Goal: Obtain resource: Obtain resource

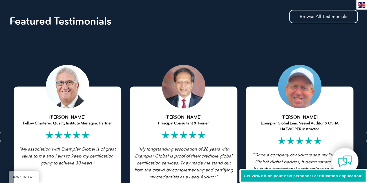
scroll to position [1132, 0]
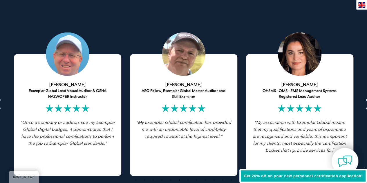
click at [365, 104] on icon at bounding box center [368, 104] width 7 height 0
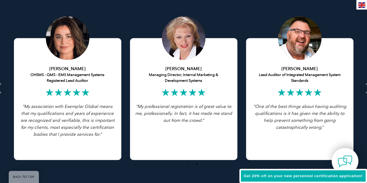
scroll to position [1147, 0]
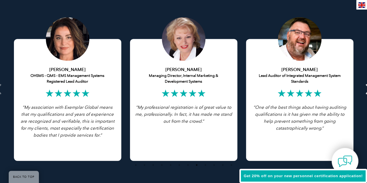
click at [366, 89] on icon at bounding box center [368, 89] width 7 height 0
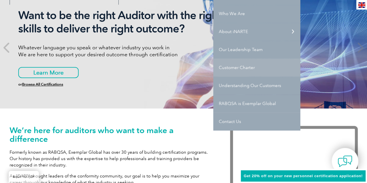
scroll to position [87, 0]
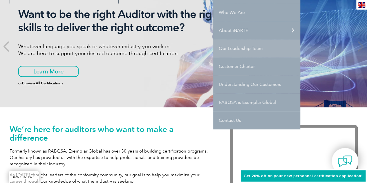
click at [240, 48] on link "Our Leadership Team" at bounding box center [256, 48] width 87 height 18
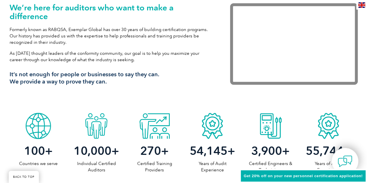
scroll to position [174, 0]
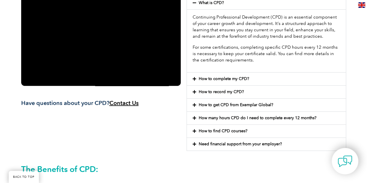
scroll to position [174, 0]
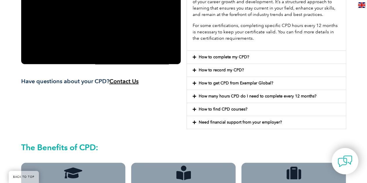
click at [197, 58] on span at bounding box center [196, 57] width 6 height 4
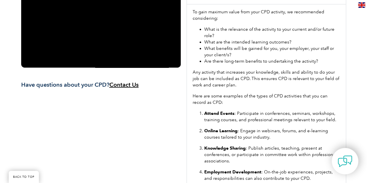
scroll to position [116, 0]
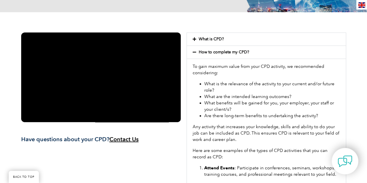
click at [196, 42] on div "What is CPD?" at bounding box center [266, 39] width 159 height 13
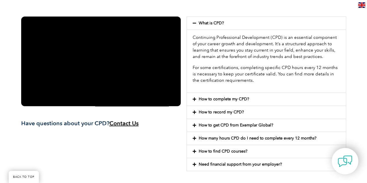
scroll to position [145, 0]
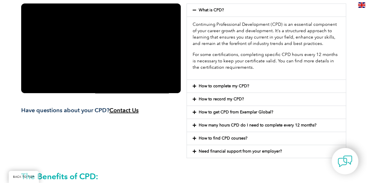
click at [193, 110] on icon at bounding box center [194, 112] width 3 height 4
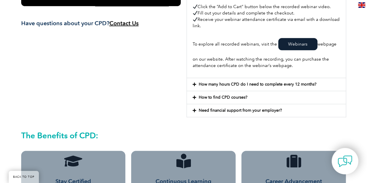
scroll to position [261, 0]
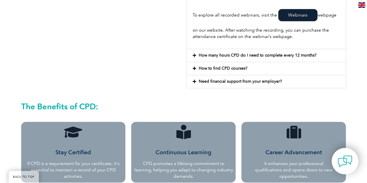
click at [195, 67] on icon at bounding box center [194, 68] width 3 height 4
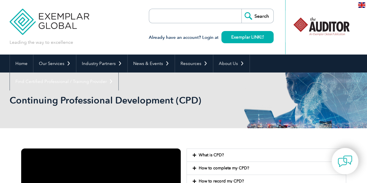
scroll to position [29, 0]
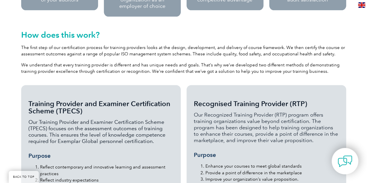
scroll to position [406, 0]
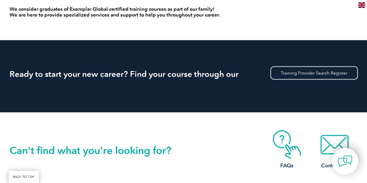
scroll to position [523, 0]
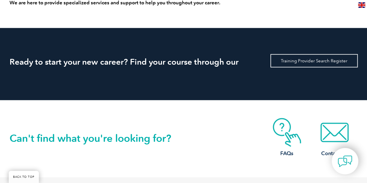
click at [301, 62] on link "Training Provider Search Register" at bounding box center [314, 60] width 87 height 13
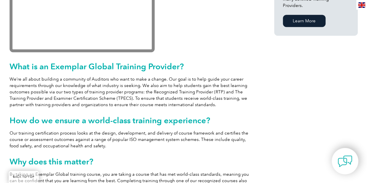
scroll to position [203, 0]
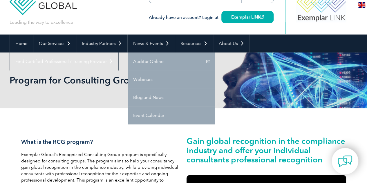
scroll to position [29, 0]
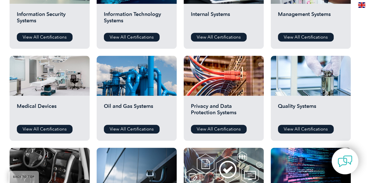
scroll to position [232, 0]
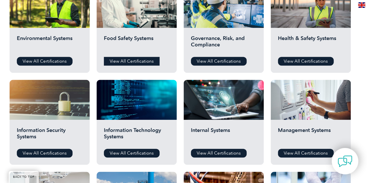
click at [135, 58] on link "View All Certifications" at bounding box center [132, 61] width 56 height 9
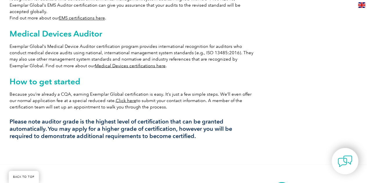
scroll to position [494, 0]
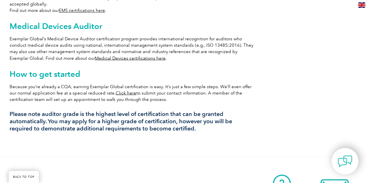
click at [116, 90] on link "Click here" at bounding box center [126, 92] width 21 height 5
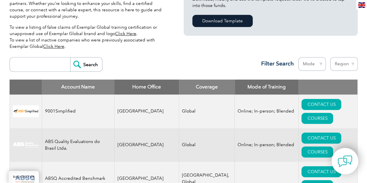
scroll to position [203, 0]
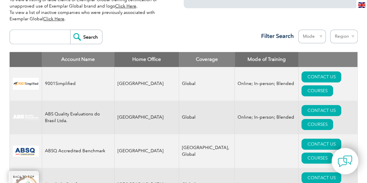
click at [322, 35] on select "Mode Online In-person Blended" at bounding box center [312, 37] width 28 height 14
click at [354, 37] on select "Region Australia Bahrain Bangladesh Brazil Canada Colombia Dominican Republic E…" at bounding box center [344, 37] width 28 height 14
select select "[GEOGRAPHIC_DATA]"
click at [330, 30] on select "Region Australia Bahrain Bangladesh Brazil Canada Colombia Dominican Republic E…" at bounding box center [344, 37] width 28 height 14
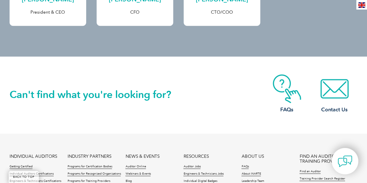
scroll to position [340, 0]
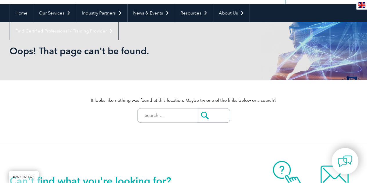
scroll to position [29, 0]
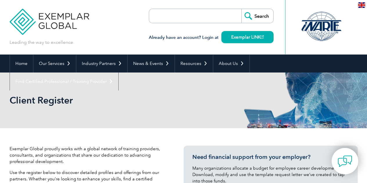
select select "[GEOGRAPHIC_DATA]"
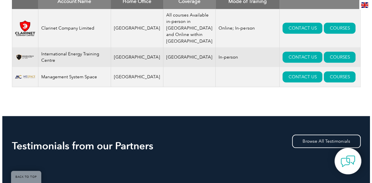
scroll to position [232, 0]
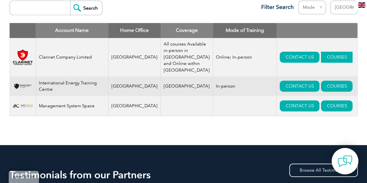
click at [327, 53] on link "COURSES" at bounding box center [337, 57] width 32 height 11
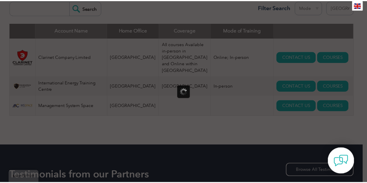
scroll to position [0, 0]
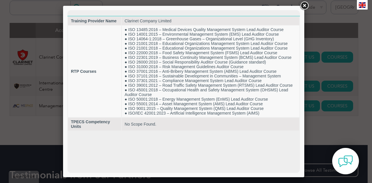
click at [304, 5] on link at bounding box center [304, 6] width 10 height 10
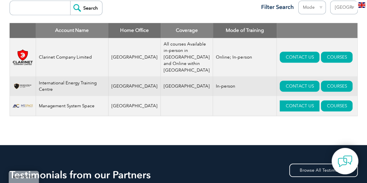
click at [282, 108] on link "CONTACT US" at bounding box center [300, 105] width 40 height 11
click at [286, 84] on link "CONTACT US" at bounding box center [300, 86] width 40 height 11
click at [284, 57] on link "CONTACT US" at bounding box center [300, 57] width 40 height 11
click at [285, 109] on link "CONTACT US" at bounding box center [300, 105] width 40 height 11
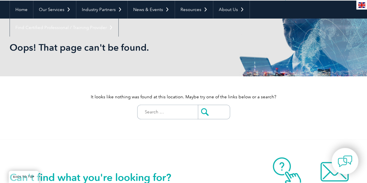
scroll to position [145, 0]
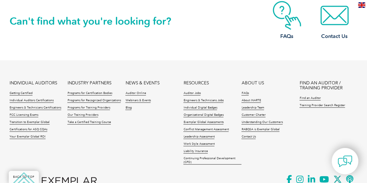
scroll to position [244, 0]
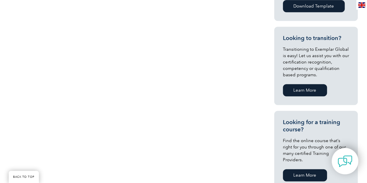
scroll to position [116, 0]
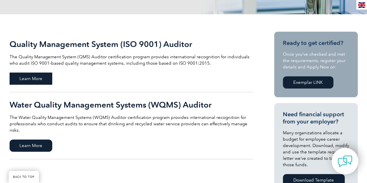
click at [39, 79] on span "Learn More" at bounding box center [31, 79] width 43 height 12
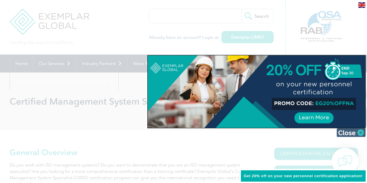
click at [346, 130] on img at bounding box center [351, 132] width 29 height 9
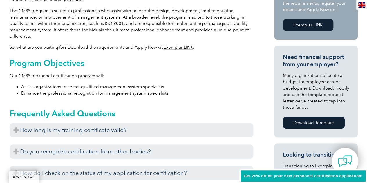
scroll to position [232, 0]
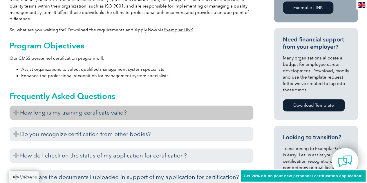
click at [89, 112] on h3 "How long is my training certificate valid?" at bounding box center [132, 113] width 244 height 14
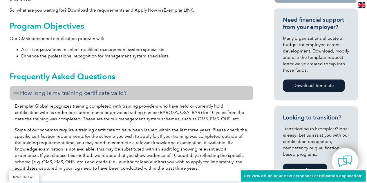
scroll to position [261, 0]
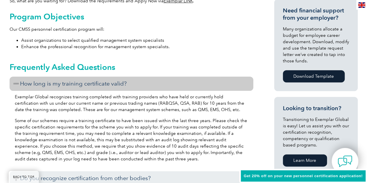
click at [87, 84] on h3 "How long is my training certificate valid?" at bounding box center [132, 84] width 244 height 14
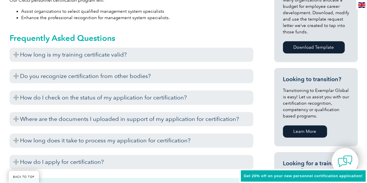
scroll to position [319, 0]
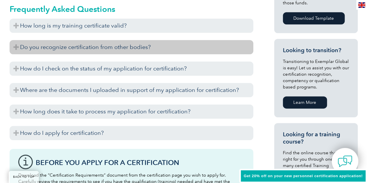
click at [86, 51] on h3 "Do you recognize certification from other bodies?" at bounding box center [132, 47] width 244 height 14
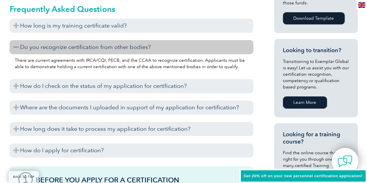
click at [86, 51] on h3 "Do you recognize certification from other bodies?" at bounding box center [132, 47] width 244 height 14
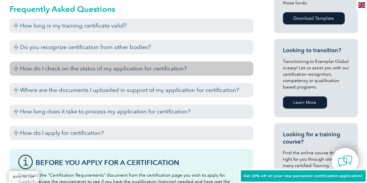
click at [88, 70] on h3 "How do I check on the status of my application for certification?" at bounding box center [132, 69] width 244 height 14
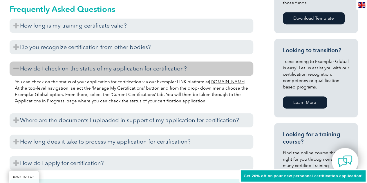
click at [88, 70] on h3 "How do I check on the status of my application for certification?" at bounding box center [132, 69] width 244 height 14
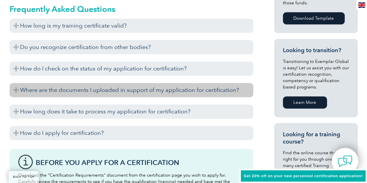
click at [85, 93] on h3 "Where are the documents I uploaded in support of my application for certificati…" at bounding box center [132, 90] width 244 height 14
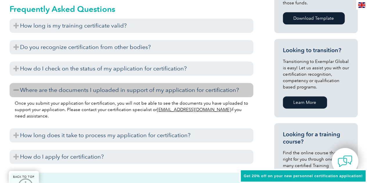
click at [85, 93] on h3 "Where are the documents I uploaded in support of my application for certificati…" at bounding box center [132, 90] width 244 height 14
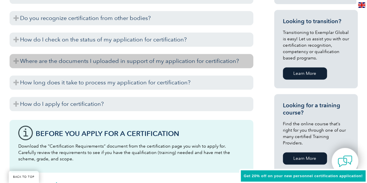
scroll to position [377, 0]
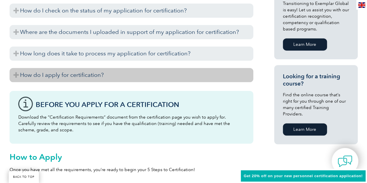
click at [86, 78] on h3 "How do I apply for certification?" at bounding box center [132, 75] width 244 height 14
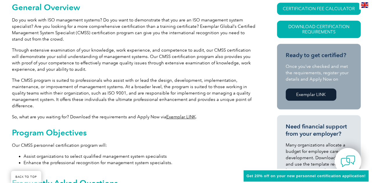
scroll to position [116, 0]
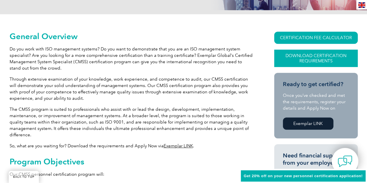
click at [299, 58] on link "Download Certification Requirements" at bounding box center [316, 58] width 84 height 17
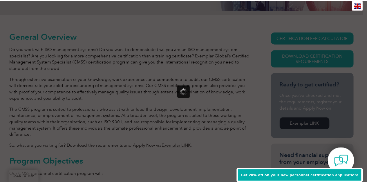
scroll to position [0, 0]
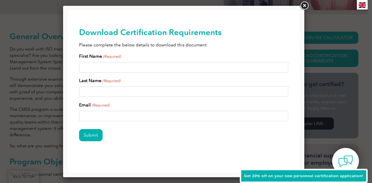
click at [304, 5] on link at bounding box center [304, 6] width 10 height 10
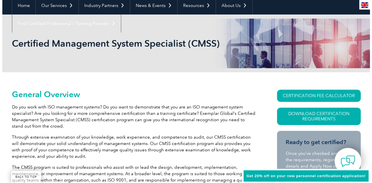
scroll to position [87, 0]
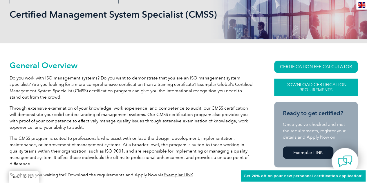
click at [321, 88] on link "Download Certification Requirements" at bounding box center [316, 87] width 84 height 17
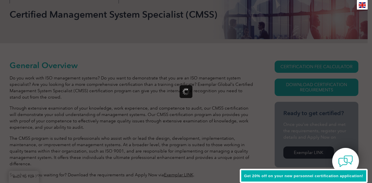
scroll to position [0, 0]
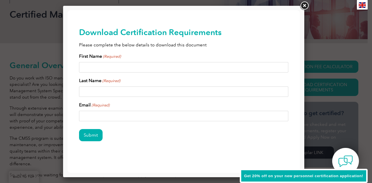
click at [142, 62] on input "First Name (Required)" at bounding box center [183, 67] width 209 height 10
type input "Ayobami"
type input "Bakare"
click at [117, 112] on input "Email (Required)" at bounding box center [183, 116] width 209 height 10
type input "ayobamiblessing75@gmail.com"
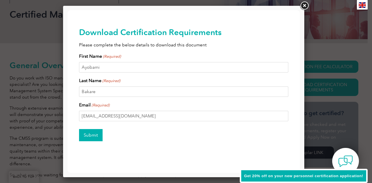
click at [93, 133] on input "Submit" at bounding box center [91, 135] width 24 height 12
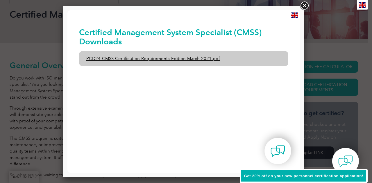
click at [152, 59] on link "PCD24-CMSS-Certification-Requirements-Edition-March-2021.pdf" at bounding box center [183, 58] width 209 height 15
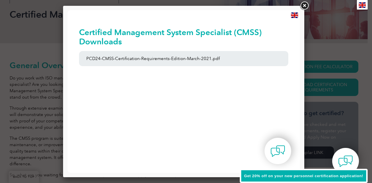
click at [302, 4] on link at bounding box center [304, 6] width 10 height 10
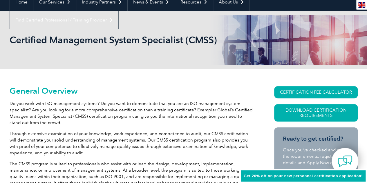
scroll to position [29, 0]
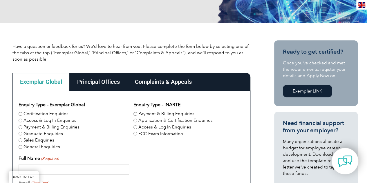
scroll to position [87, 0]
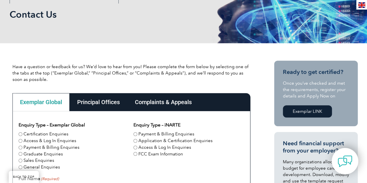
click at [307, 109] on link "Exemplar LINK" at bounding box center [307, 111] width 49 height 12
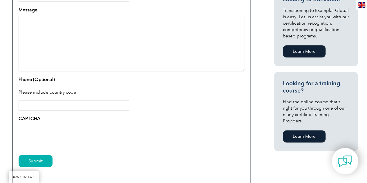
scroll to position [261, 0]
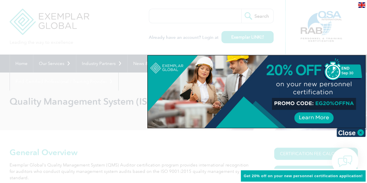
click at [347, 133] on img at bounding box center [351, 132] width 29 height 9
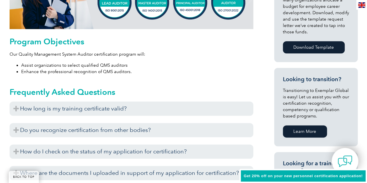
scroll to position [348, 0]
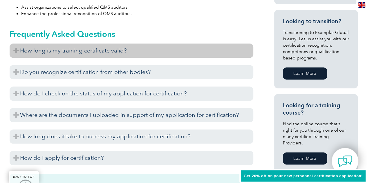
click at [119, 48] on h3 "How long is my training certificate valid?" at bounding box center [132, 51] width 244 height 14
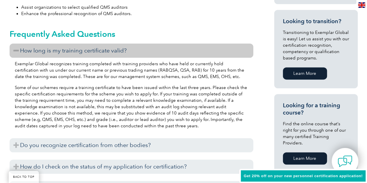
click at [118, 49] on h3 "How long is my training certificate valid?" at bounding box center [132, 51] width 244 height 14
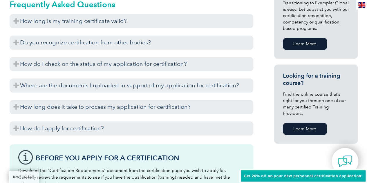
scroll to position [377, 0]
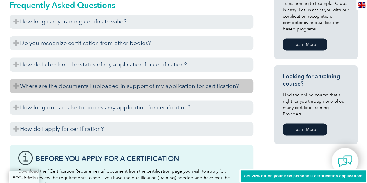
click at [120, 86] on h3 "Where are the documents I uploaded in support of my application for certificati…" at bounding box center [132, 86] width 244 height 14
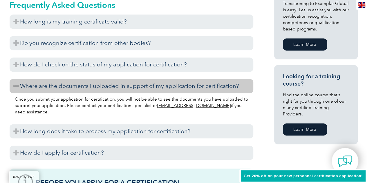
click at [120, 85] on h3 "Where are the documents I uploaded in support of my application for certificati…" at bounding box center [132, 86] width 244 height 14
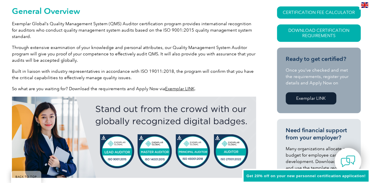
scroll to position [87, 0]
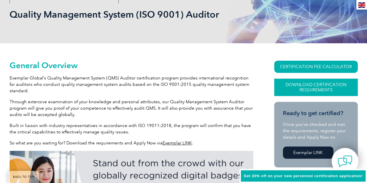
click at [306, 86] on link "Download Certification Requirements" at bounding box center [316, 87] width 84 height 17
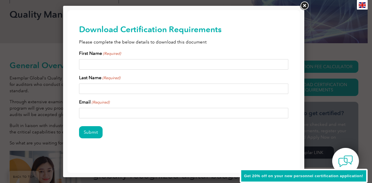
scroll to position [3, 0]
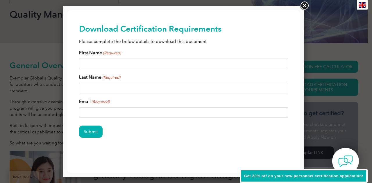
click at [129, 64] on input "First Name (Required)" at bounding box center [183, 64] width 209 height 10
type input "Ayobami"
type input "Bakare"
type input "ayobami.blessing75@gmail.com"
click at [88, 129] on input "Submit" at bounding box center [91, 132] width 24 height 12
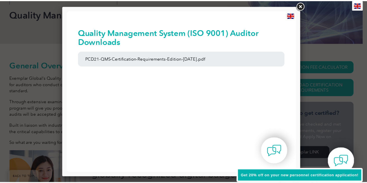
scroll to position [0, 0]
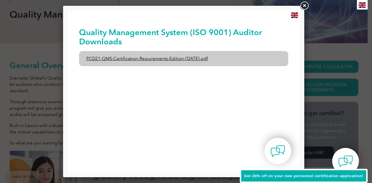
click at [153, 59] on link "PCD21-QMS-Certification-Requirements-Edition-2-April-2022.pdf" at bounding box center [183, 58] width 209 height 15
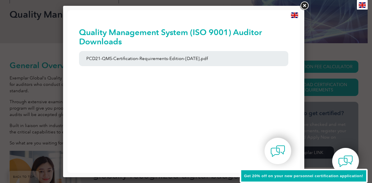
click at [303, 6] on link at bounding box center [304, 6] width 10 height 10
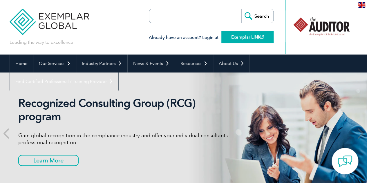
click at [249, 37] on link "Exemplar LINK" at bounding box center [248, 37] width 52 height 12
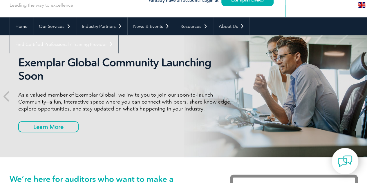
scroll to position [58, 0]
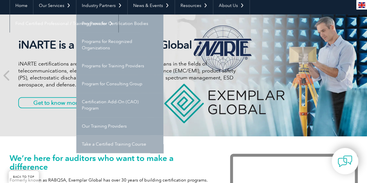
click at [101, 141] on link "Take a Certified Training Course" at bounding box center [119, 144] width 87 height 18
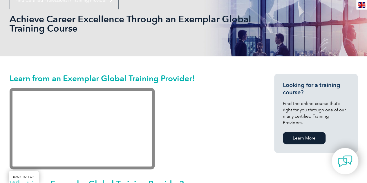
scroll to position [87, 0]
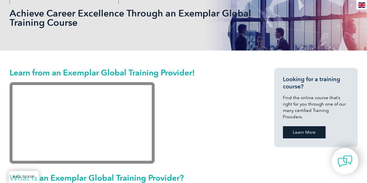
click at [301, 126] on link "Learn More" at bounding box center [304, 132] width 43 height 12
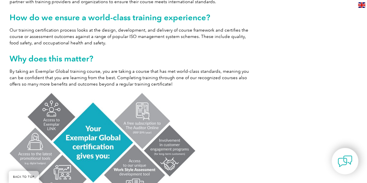
scroll to position [290, 0]
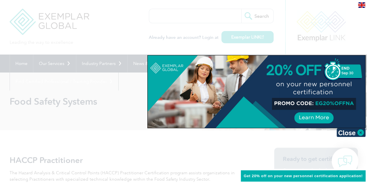
click at [318, 118] on div at bounding box center [257, 91] width 218 height 73
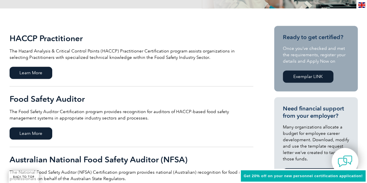
scroll to position [145, 0]
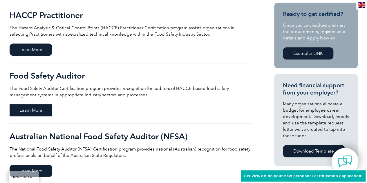
click at [33, 111] on span "Learn More" at bounding box center [31, 110] width 43 height 12
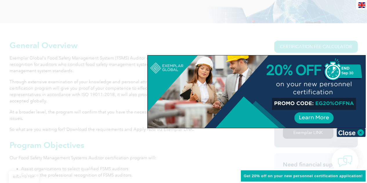
scroll to position [116, 0]
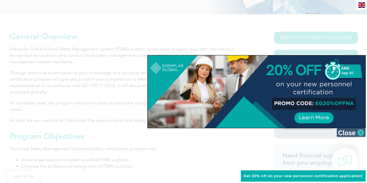
click at [358, 133] on img at bounding box center [351, 132] width 29 height 9
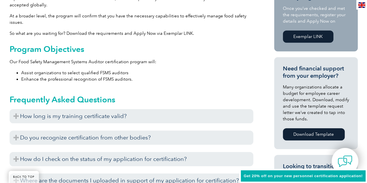
scroll to position [145, 0]
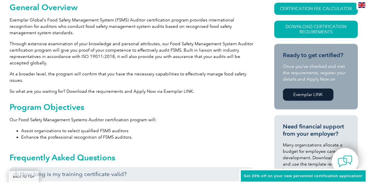
click at [305, 94] on link "Exemplar LINK" at bounding box center [308, 95] width 51 height 12
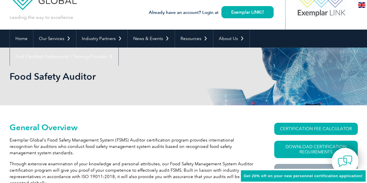
scroll to position [58, 0]
